Goal: Find contact information: Find contact information

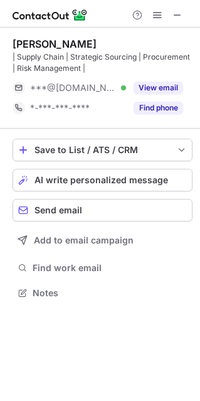
scroll to position [284, 200]
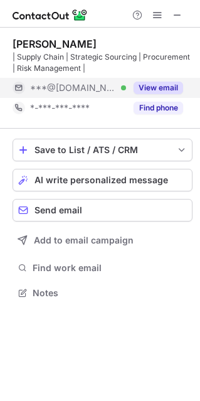
click at [139, 90] on button "View email" at bounding box center [159, 88] width 50 height 13
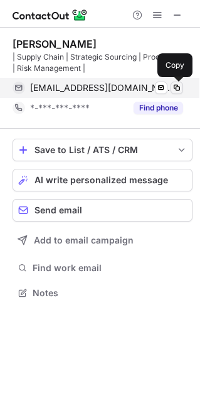
click at [171, 90] on button at bounding box center [177, 88] width 13 height 13
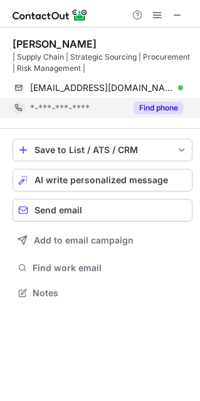
click at [148, 108] on button "Find phone" at bounding box center [159, 108] width 50 height 13
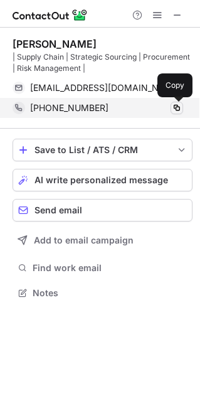
click at [176, 107] on span at bounding box center [177, 108] width 10 height 10
click at [175, 110] on span at bounding box center [177, 108] width 10 height 10
